Goal: Task Accomplishment & Management: Manage account settings

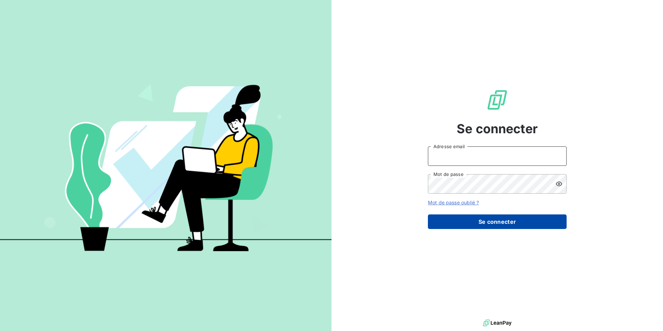
type input "[PERSON_NAME][EMAIL_ADDRESS][DOMAIN_NAME]"
click at [506, 221] on button "Se connecter" at bounding box center [497, 221] width 139 height 15
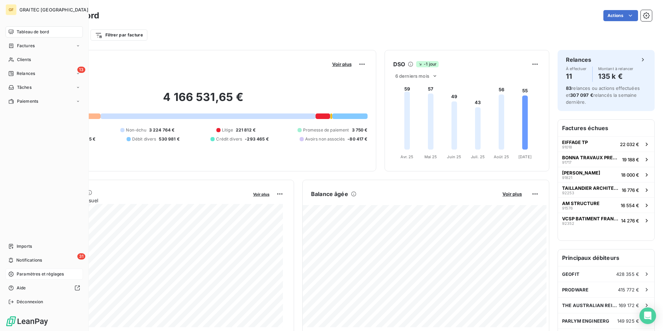
drag, startPoint x: 42, startPoint y: 271, endPoint x: 57, endPoint y: 277, distance: 15.9
click at [42, 271] on span "Paramètres et réglages" at bounding box center [40, 274] width 47 height 6
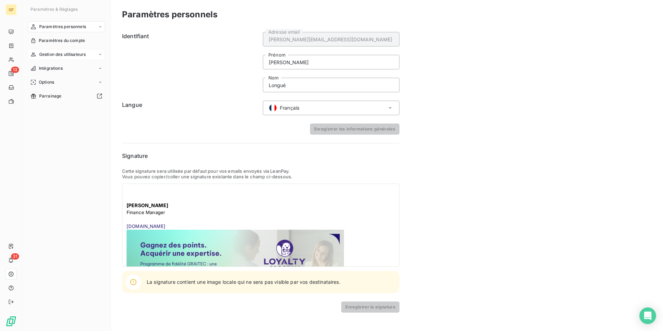
click at [69, 53] on span "Gestion des utilisateurs" at bounding box center [62, 54] width 47 height 6
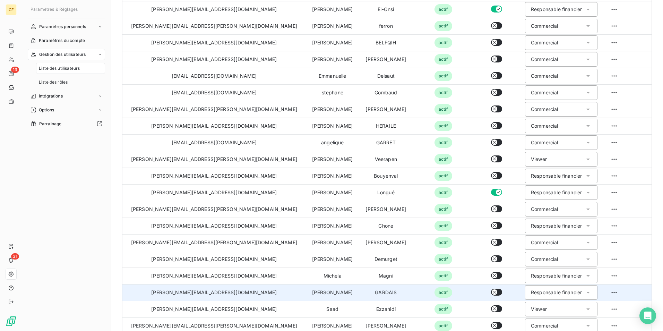
scroll to position [270, 0]
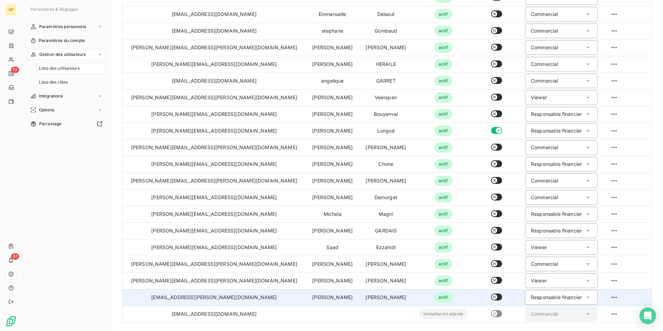
click at [491, 296] on icon "button" at bounding box center [494, 297] width 6 height 6
